Goal: Task Accomplishment & Management: Use online tool/utility

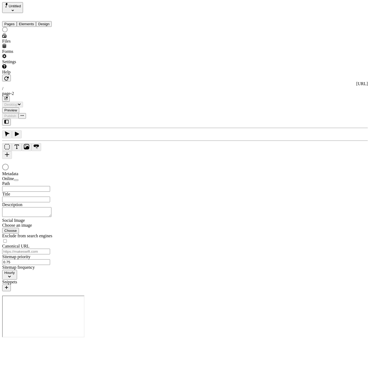
type input "/page-2"
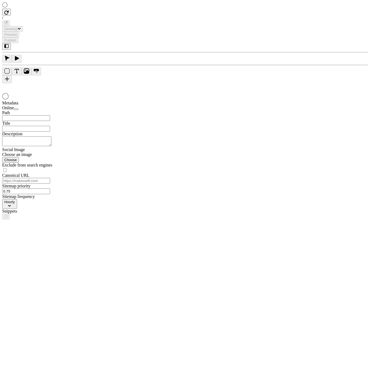
type input "/page-2"
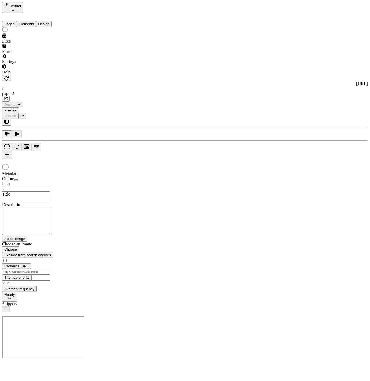
type input "/page-2"
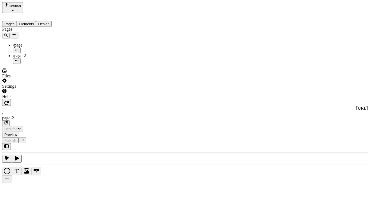
type input "/page-2"
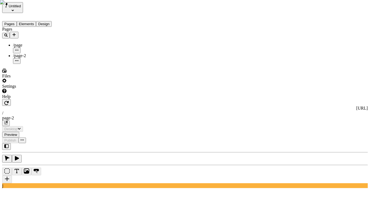
click at [30, 64] on div "Pages /page /page-2" at bounding box center [34, 45] width 65 height 37
type input "asdfasdf"
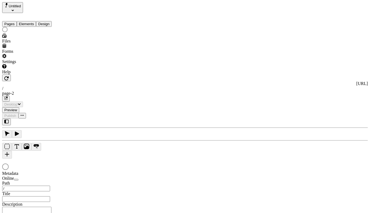
type input "/page-2"
